Goal: Task Accomplishment & Management: Use online tool/utility

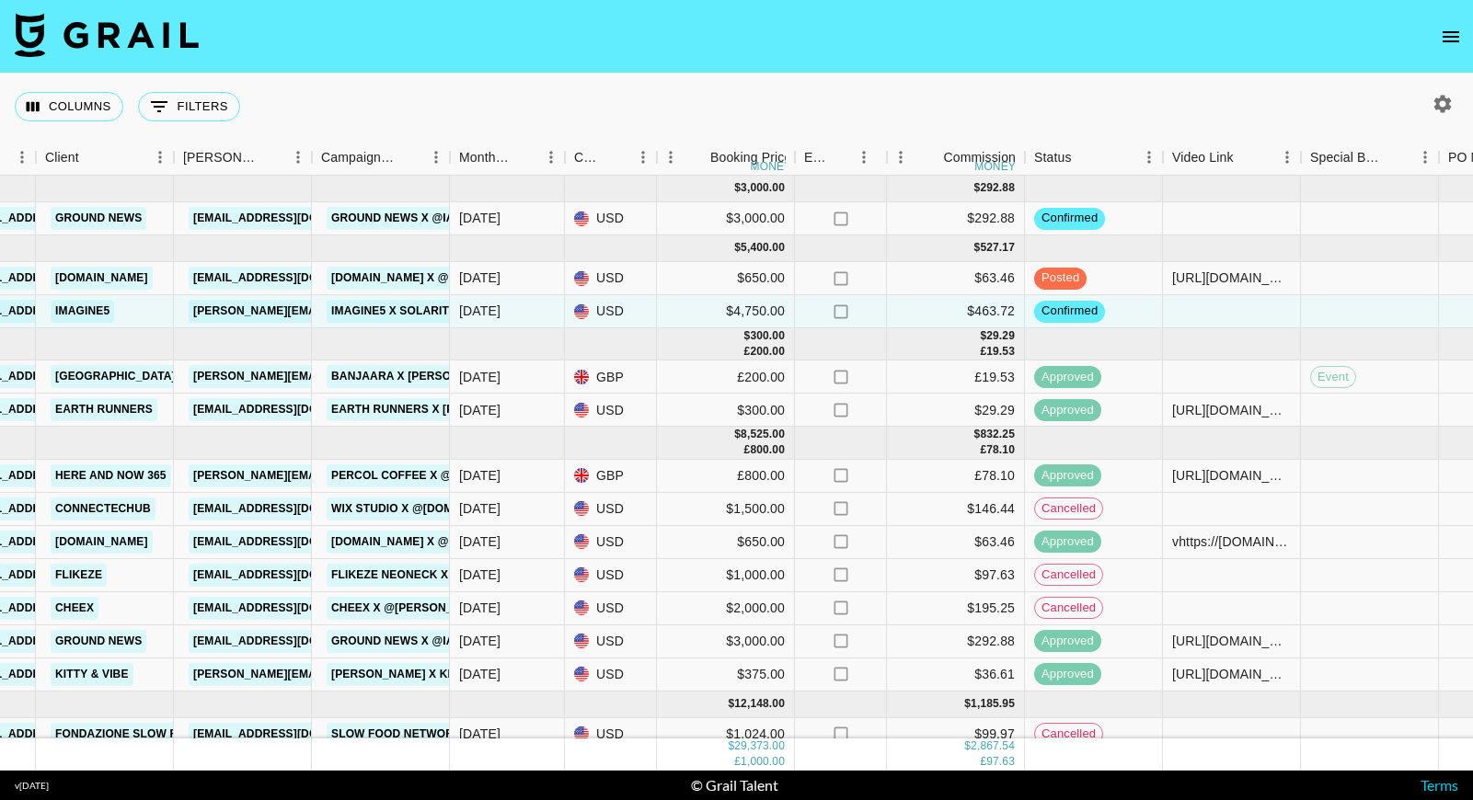
scroll to position [0, 1581]
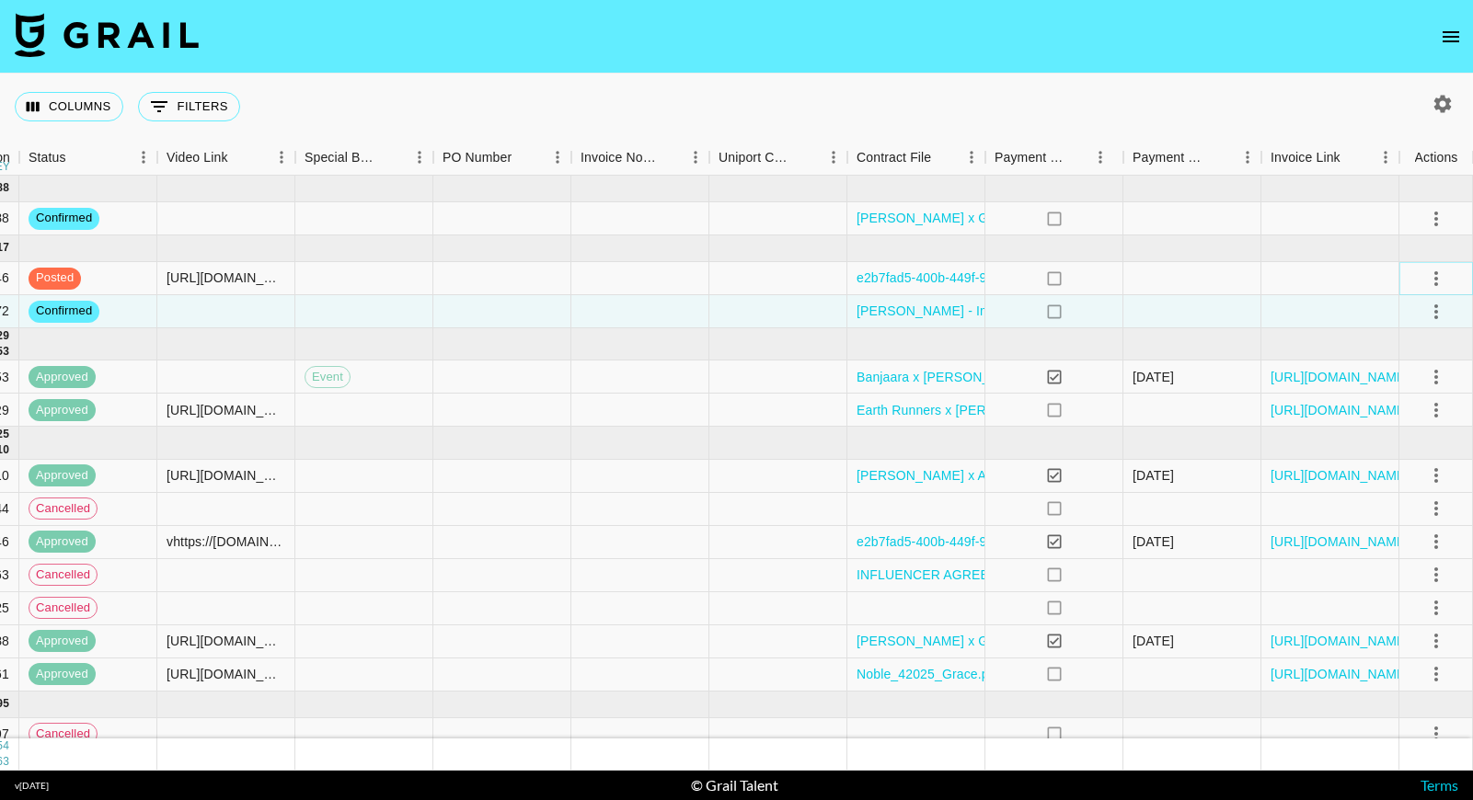
click at [1430, 280] on icon "select merge strategy" at bounding box center [1436, 279] width 22 height 22
click at [1422, 446] on div "Approve" at bounding box center [1396, 451] width 56 height 22
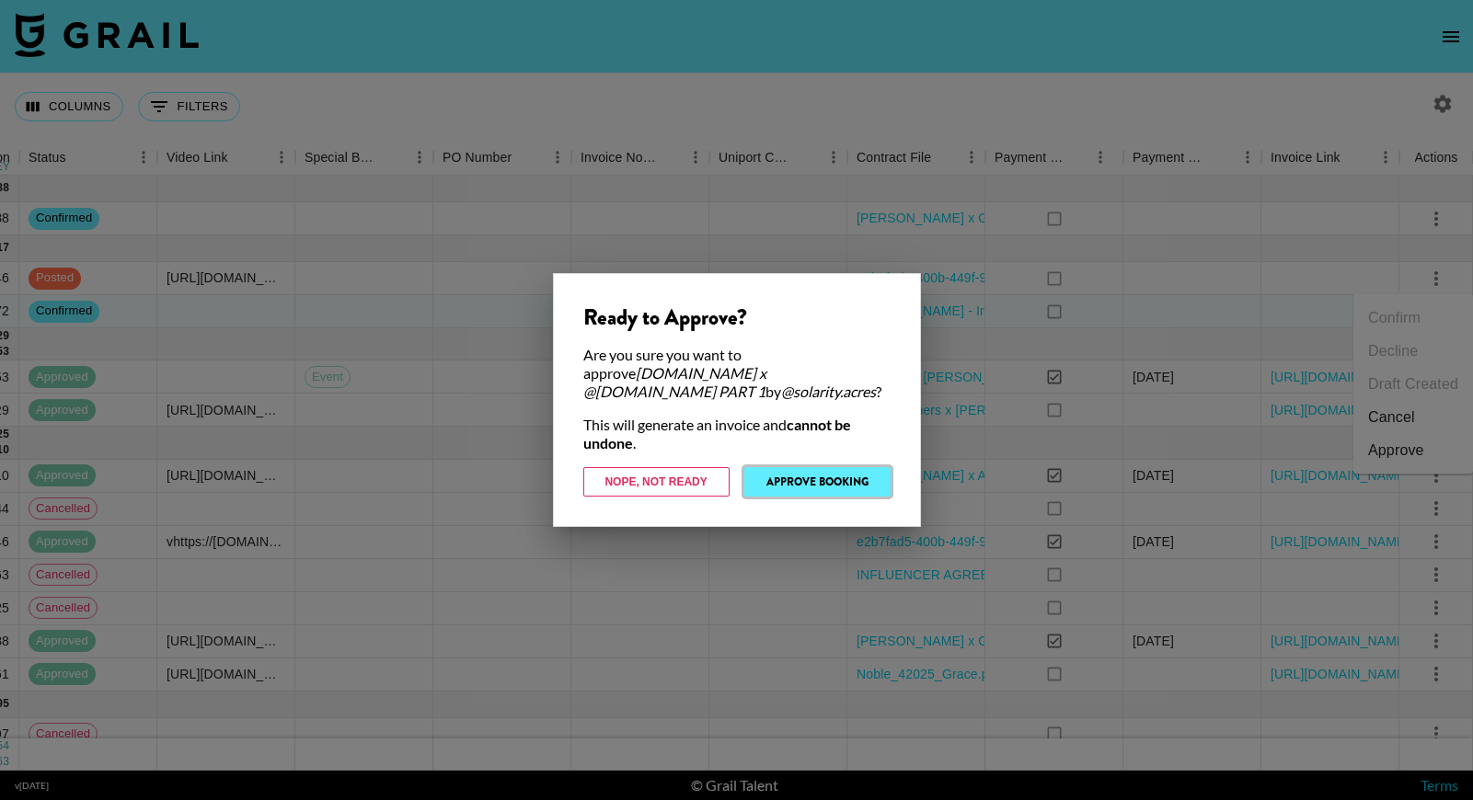
click at [840, 479] on button "Approve Booking" at bounding box center [817, 481] width 146 height 29
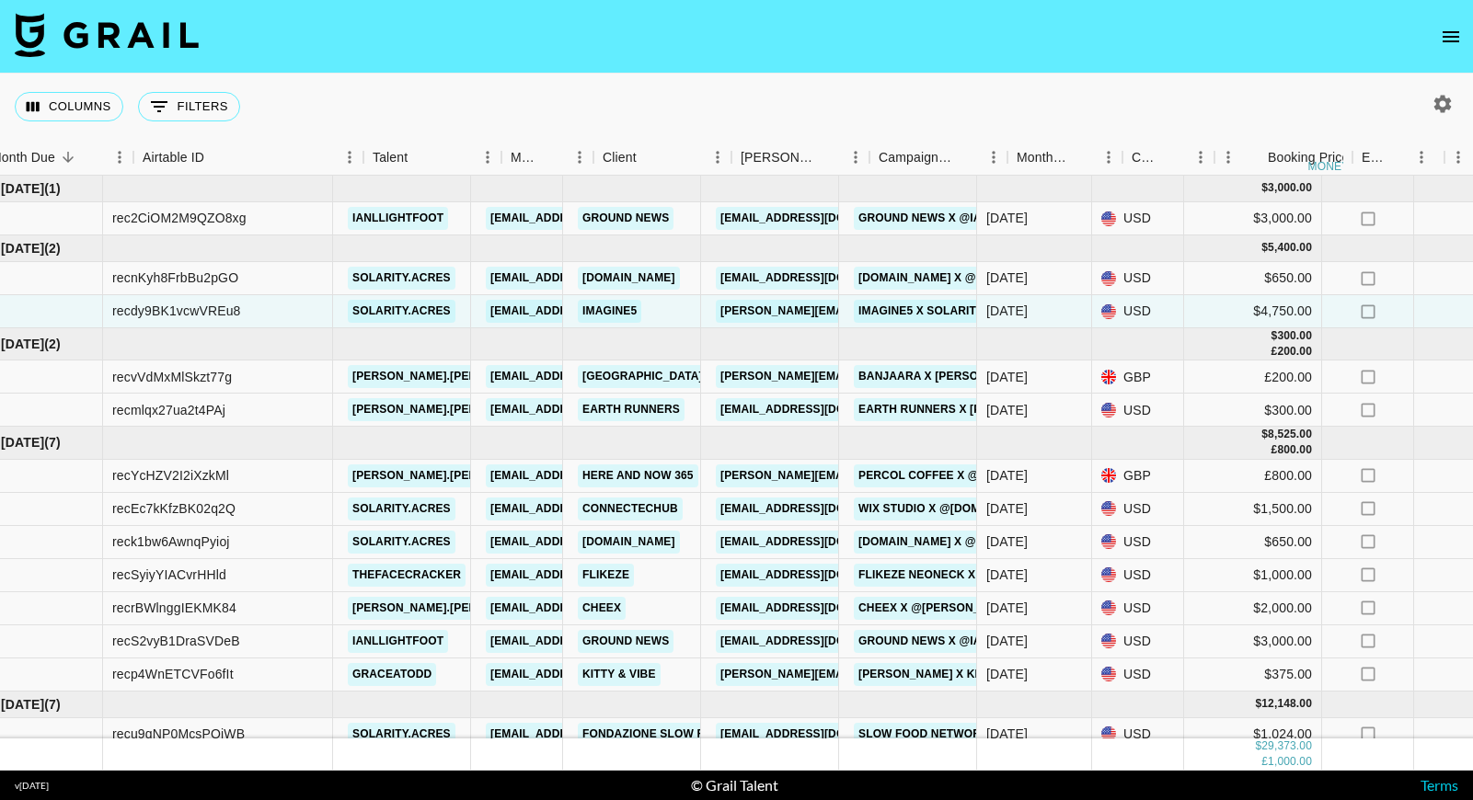
scroll to position [0, 0]
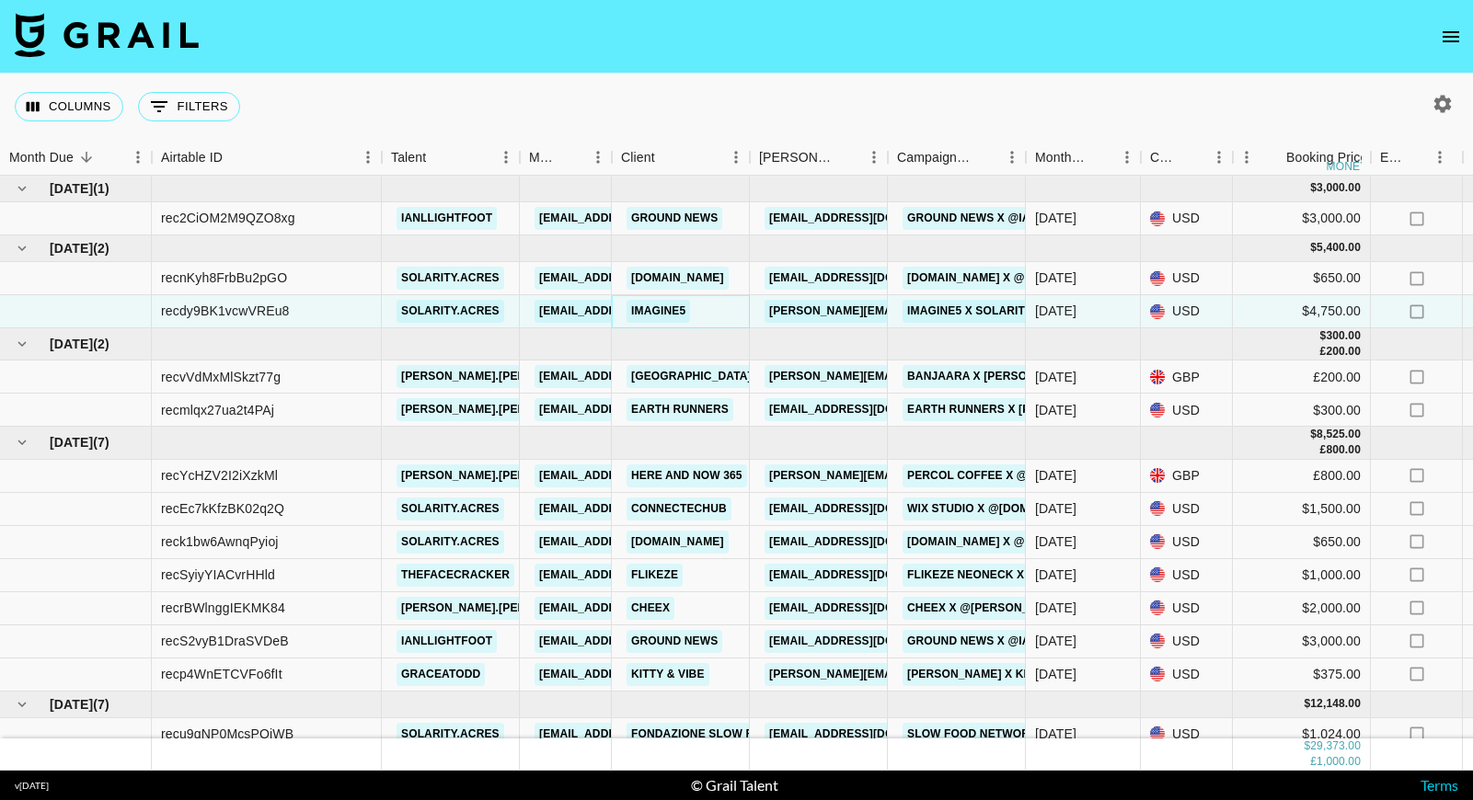
click at [678, 311] on link "Imagine5" at bounding box center [657, 311] width 63 height 23
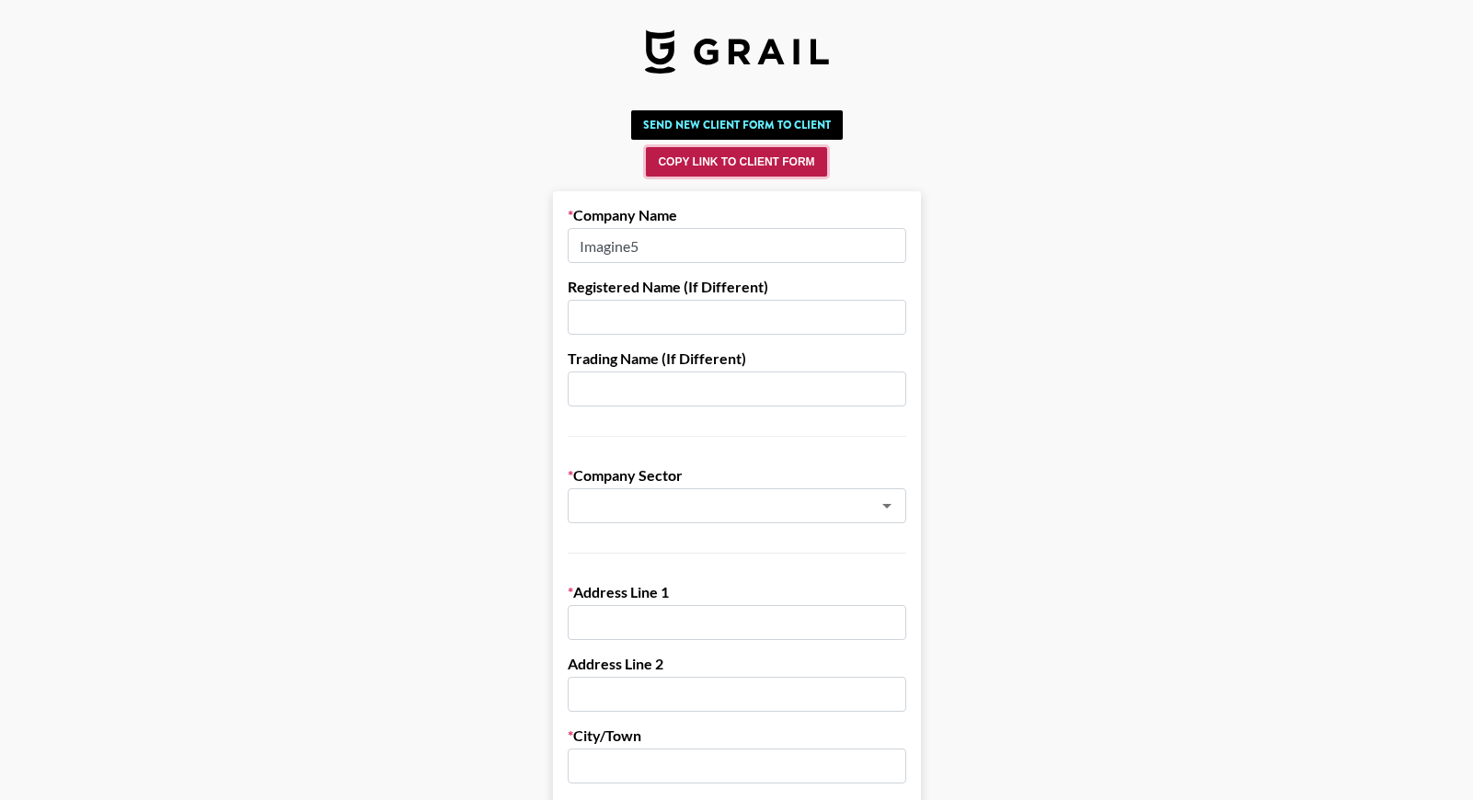
click at [739, 164] on button "Copy Link to Client Form" at bounding box center [736, 161] width 180 height 29
